Goal: Task Accomplishment & Management: Manage account settings

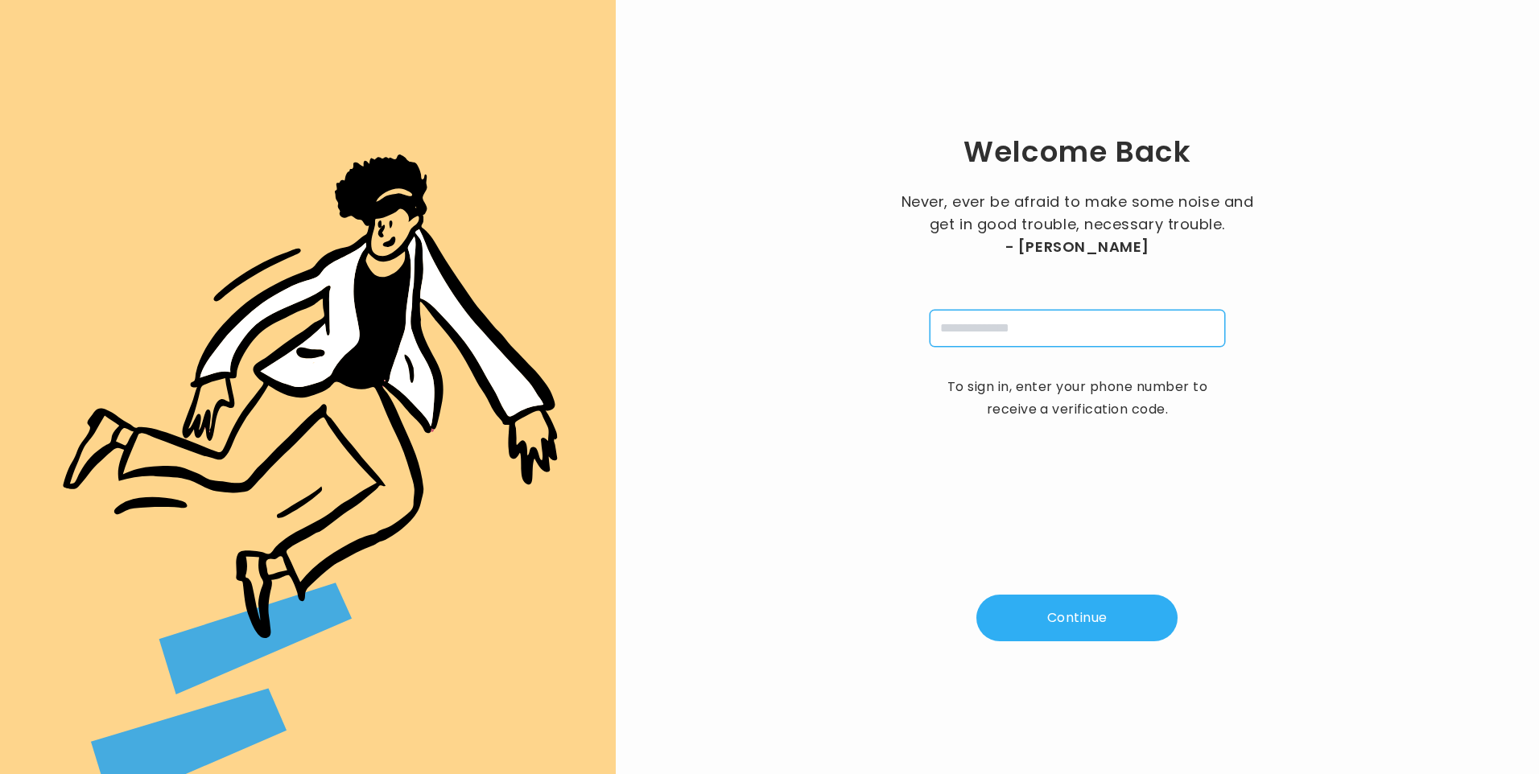
click at [1037, 320] on input "tel" at bounding box center [1077, 328] width 295 height 37
type input "**********"
click at [1081, 609] on button "Continue" at bounding box center [1077, 618] width 201 height 47
type input "*"
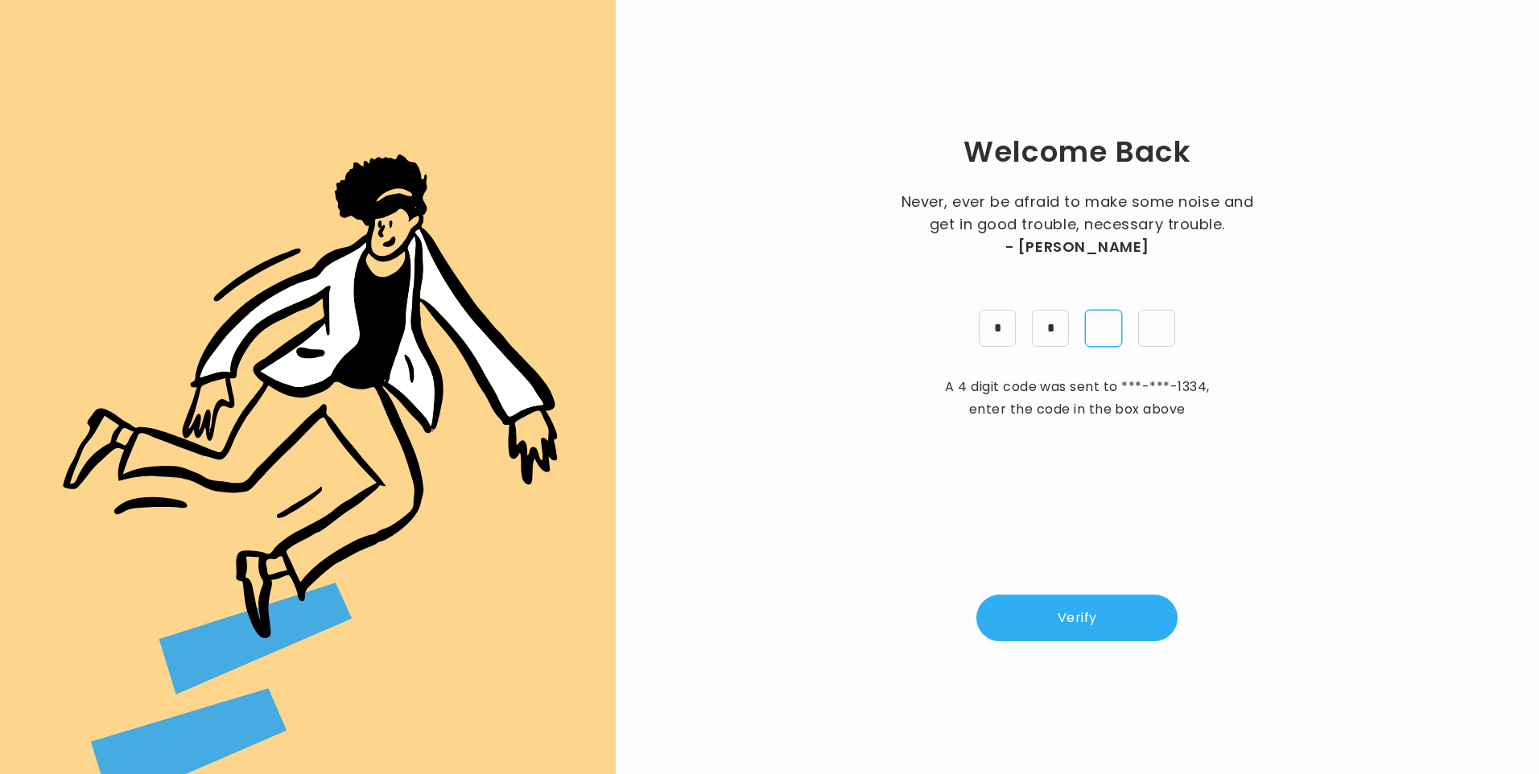
type input "*"
click at [1085, 605] on button "Verify" at bounding box center [1077, 618] width 201 height 47
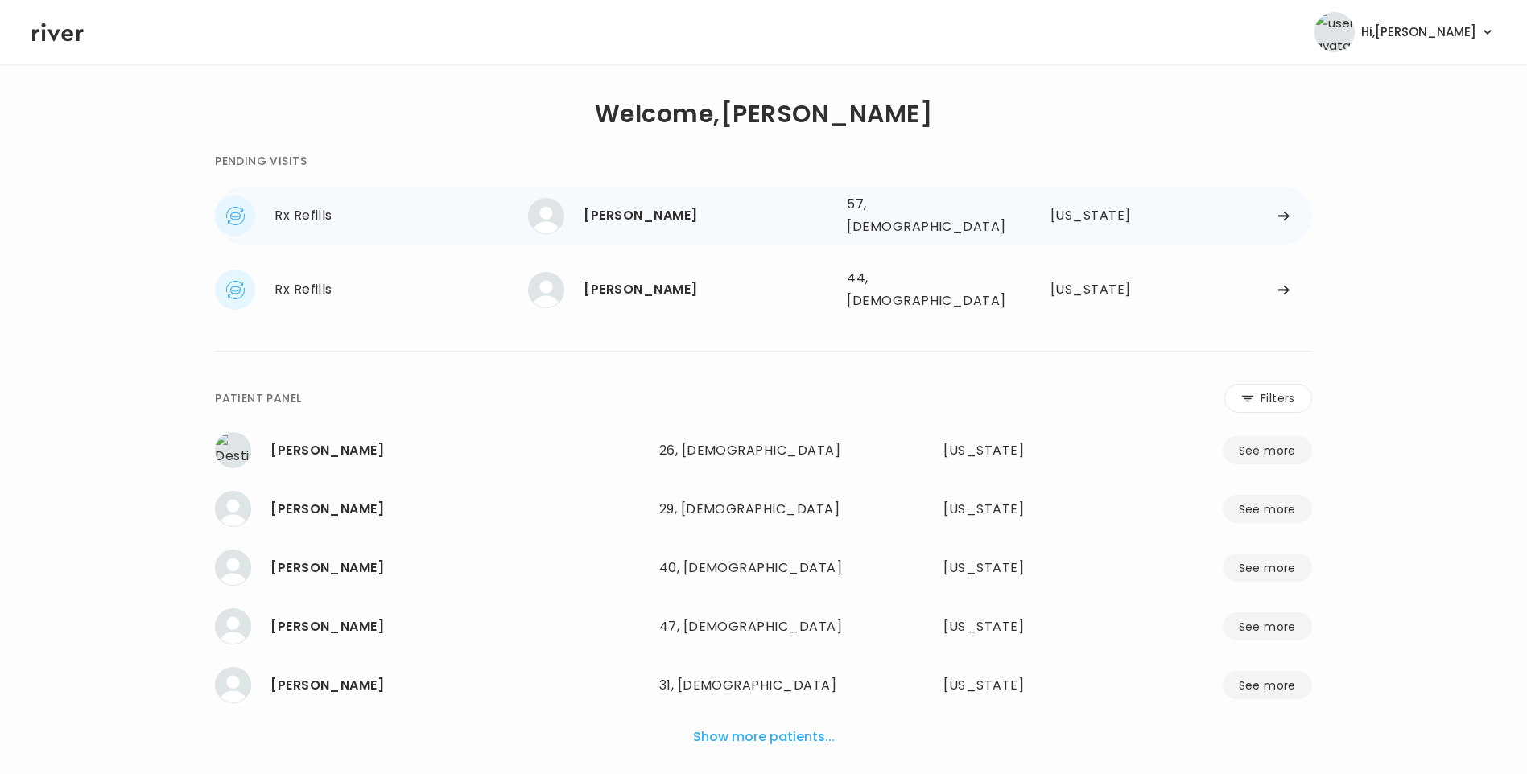
click at [690, 217] on div "Maria Klawitter" at bounding box center [709, 215] width 250 height 23
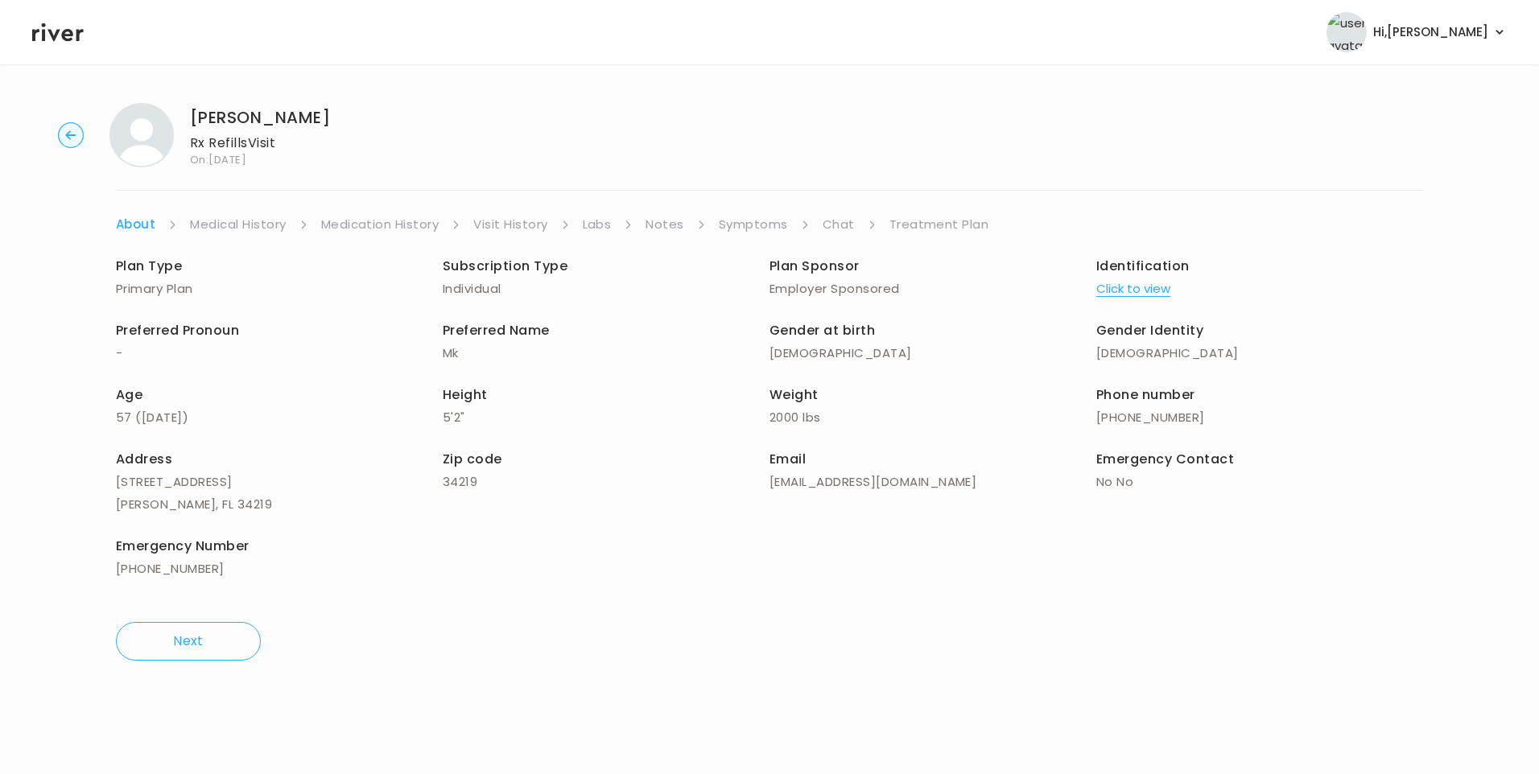
click at [827, 226] on link "Chat" at bounding box center [839, 224] width 32 height 23
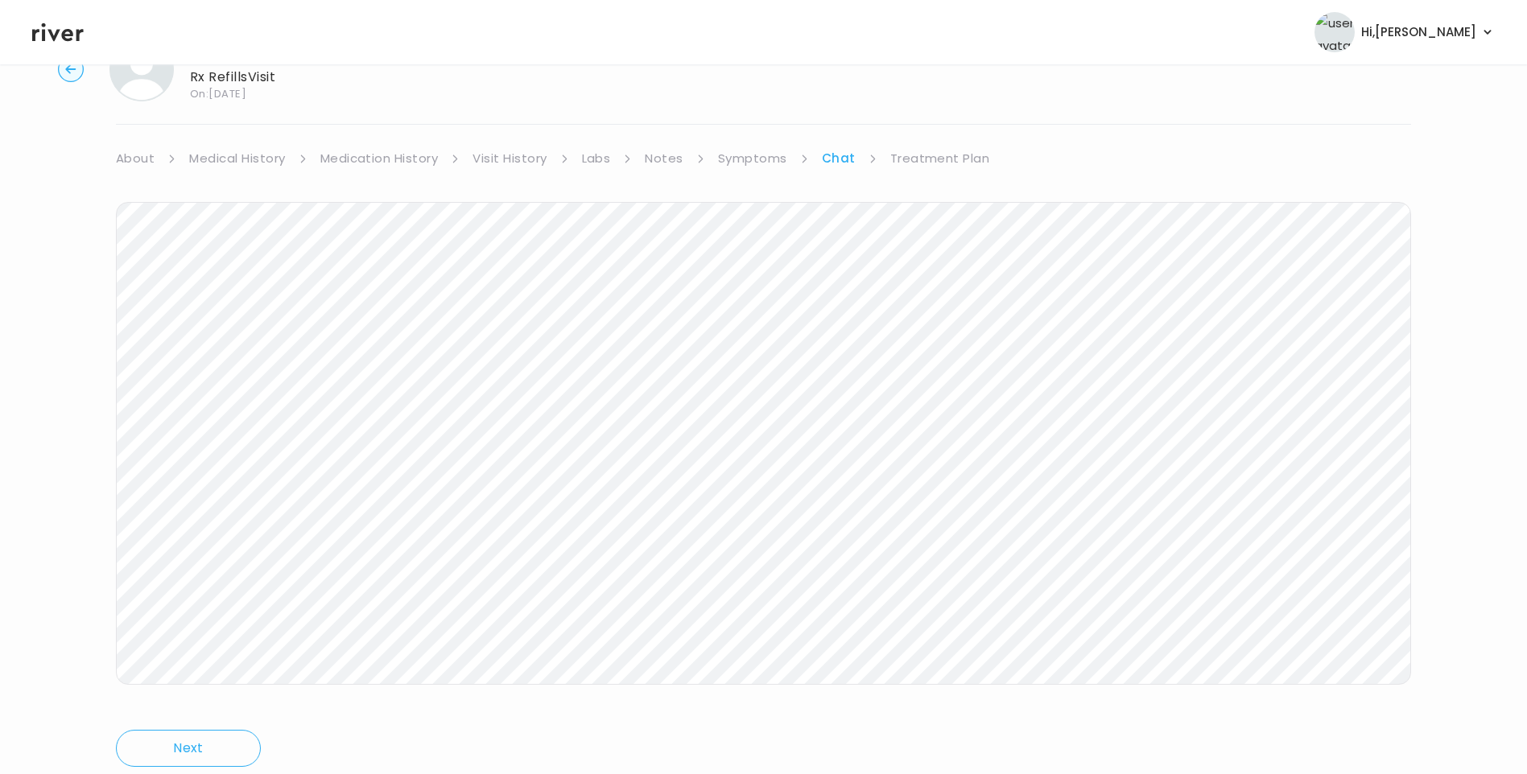
scroll to position [37, 0]
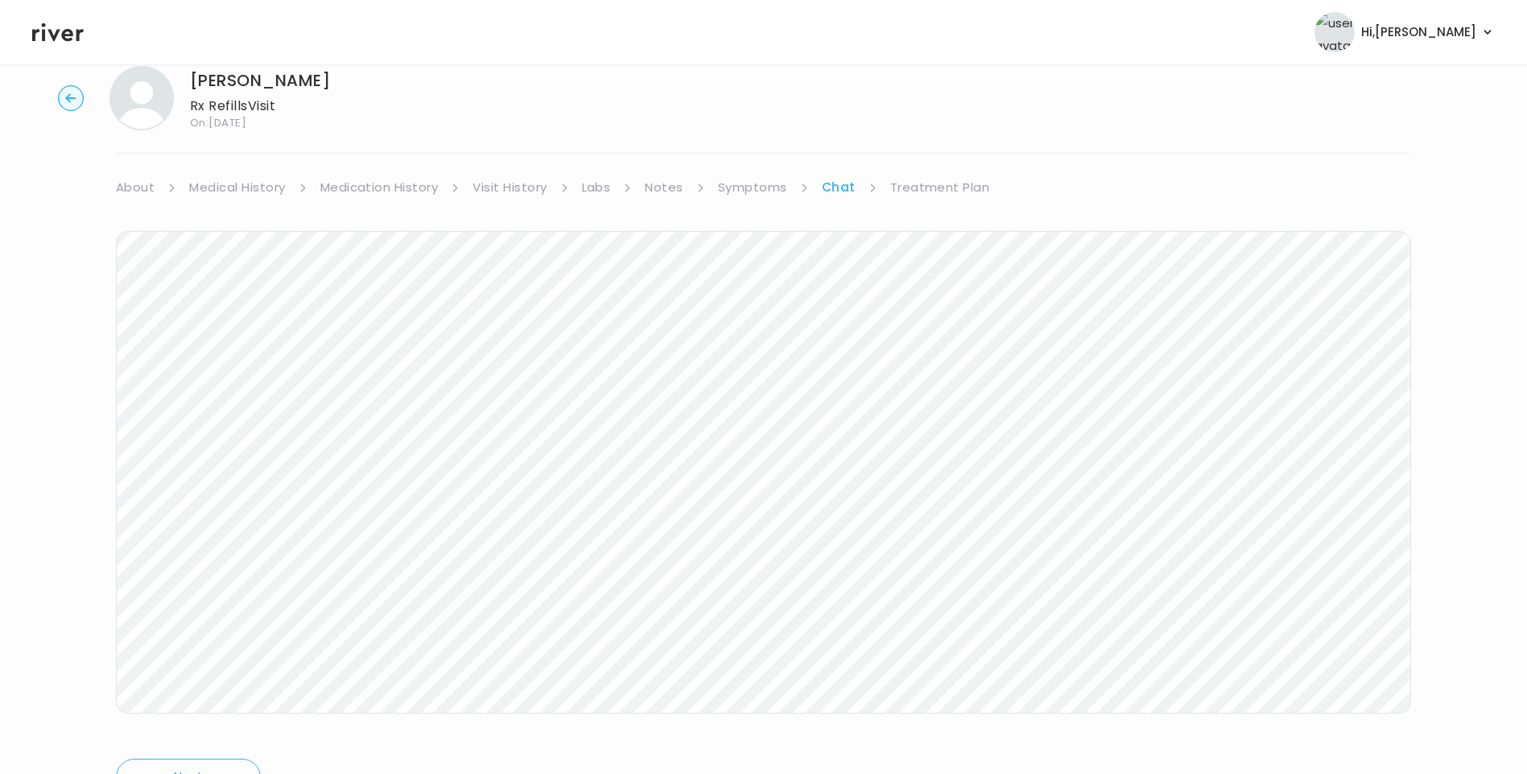
click at [52, 39] on icon at bounding box center [58, 32] width 52 height 24
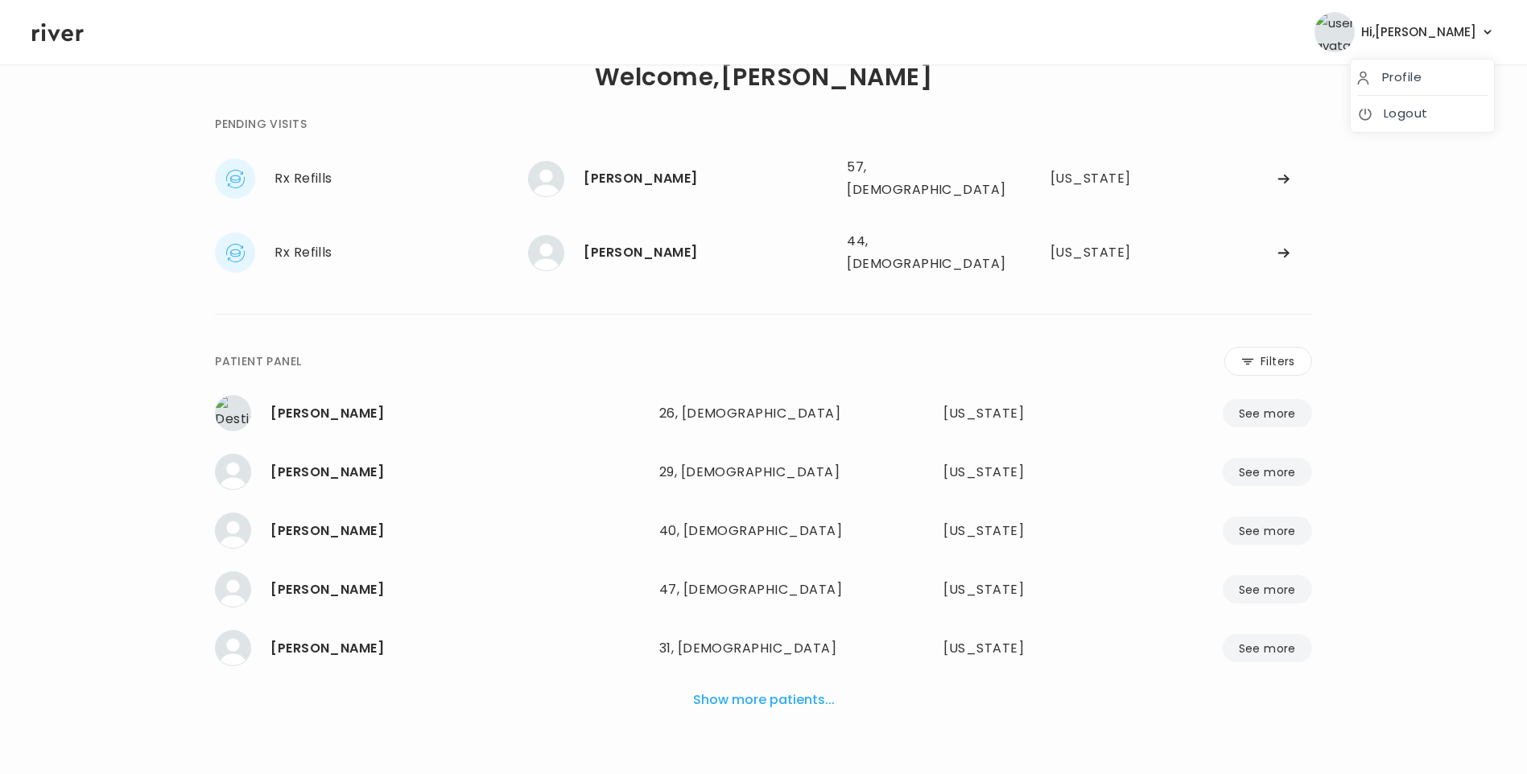
click at [1453, 27] on span "Hi, Lisa" at bounding box center [1418, 32] width 115 height 23
click at [1428, 110] on link "Logout" at bounding box center [1422, 113] width 130 height 23
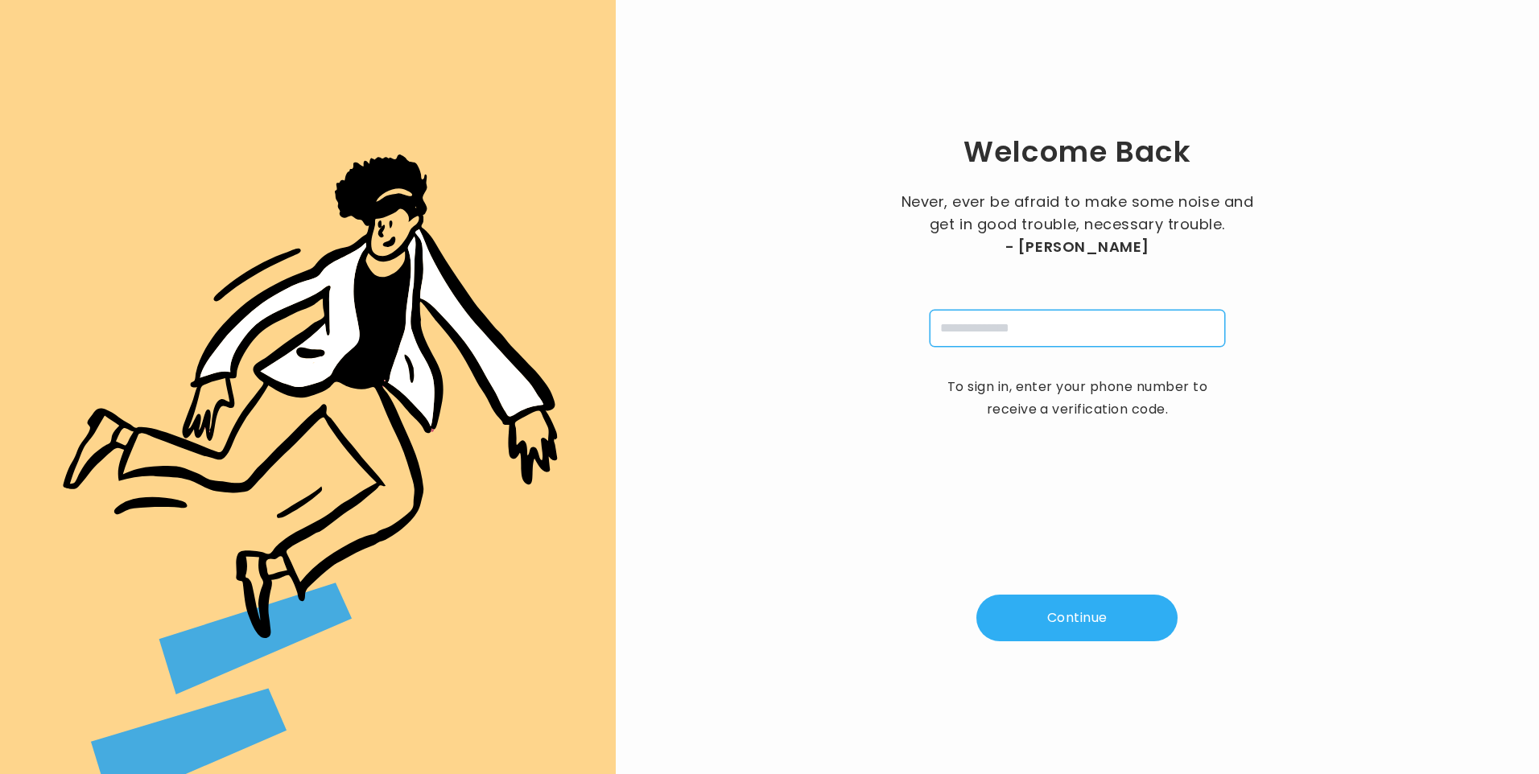
drag, startPoint x: 989, startPoint y: 322, endPoint x: 1005, endPoint y: 338, distance: 22.8
click at [989, 322] on input "tel" at bounding box center [1077, 328] width 295 height 37
type input "**********"
click at [1107, 609] on button "Continue" at bounding box center [1077, 618] width 201 height 47
type input "*"
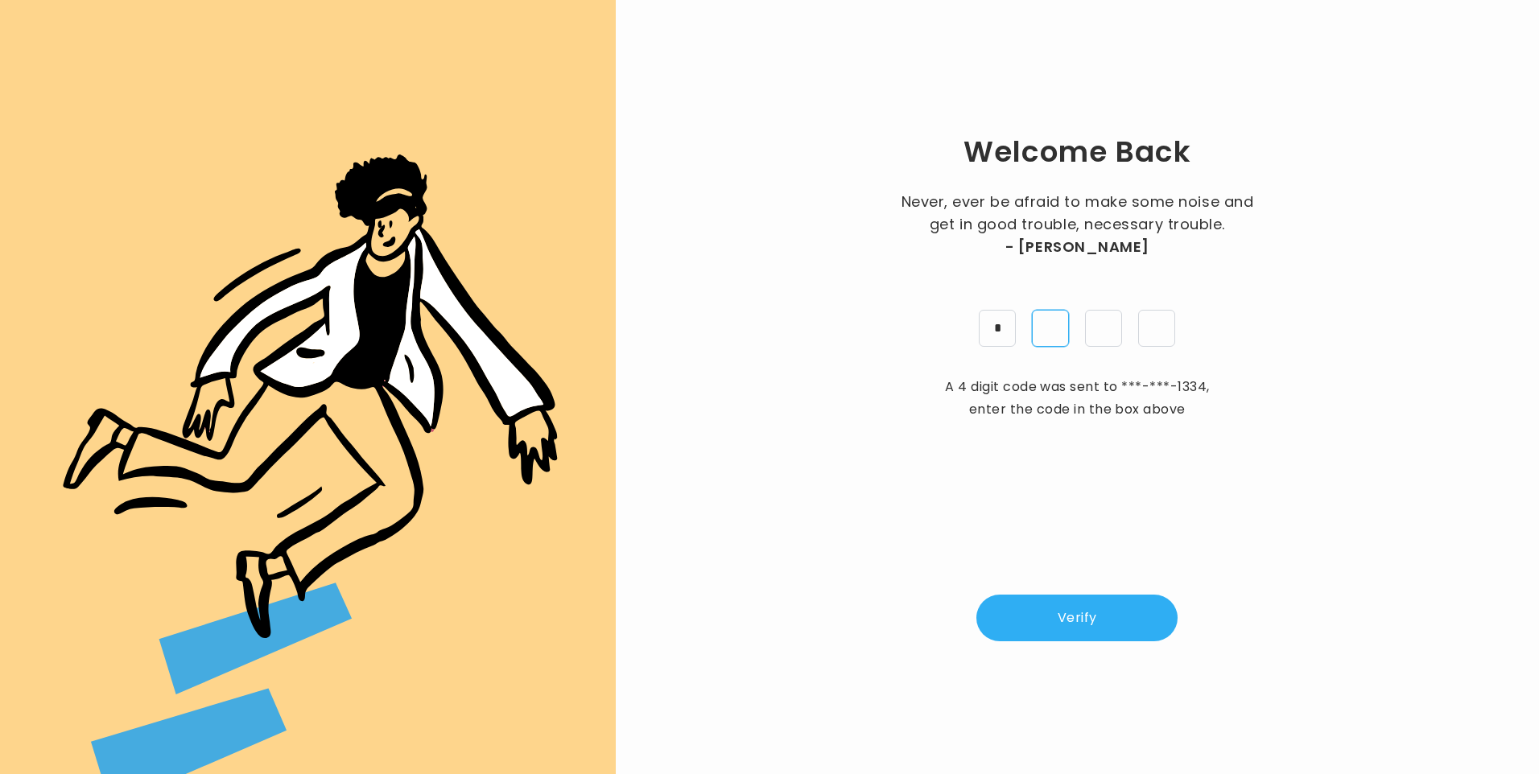
type input "*"
click at [1074, 633] on button "Verify" at bounding box center [1077, 618] width 201 height 47
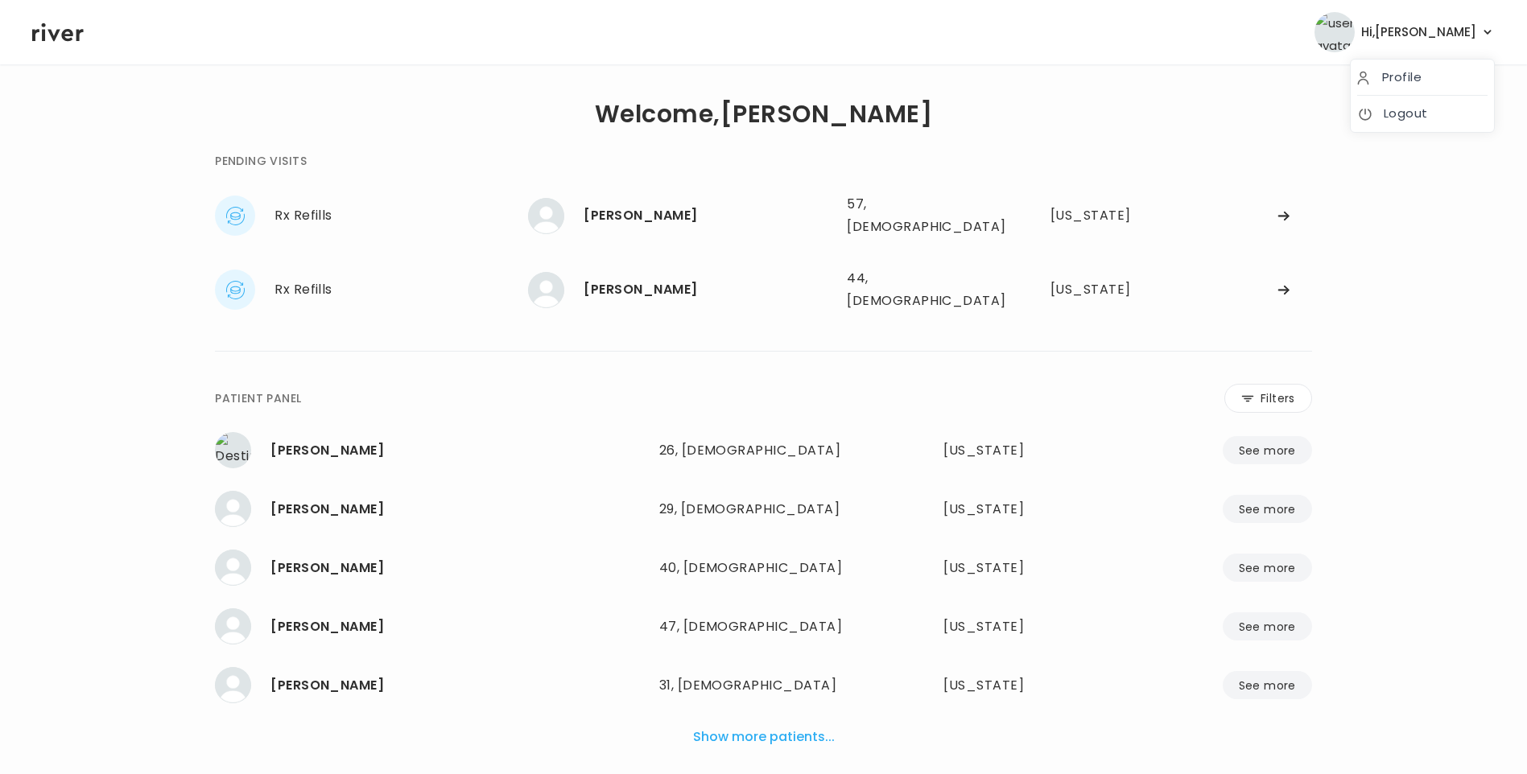
click at [1453, 28] on span "Hi, Lisa" at bounding box center [1418, 32] width 115 height 23
click at [1420, 107] on link "Logout" at bounding box center [1422, 113] width 130 height 23
